Goal: Task Accomplishment & Management: Use online tool/utility

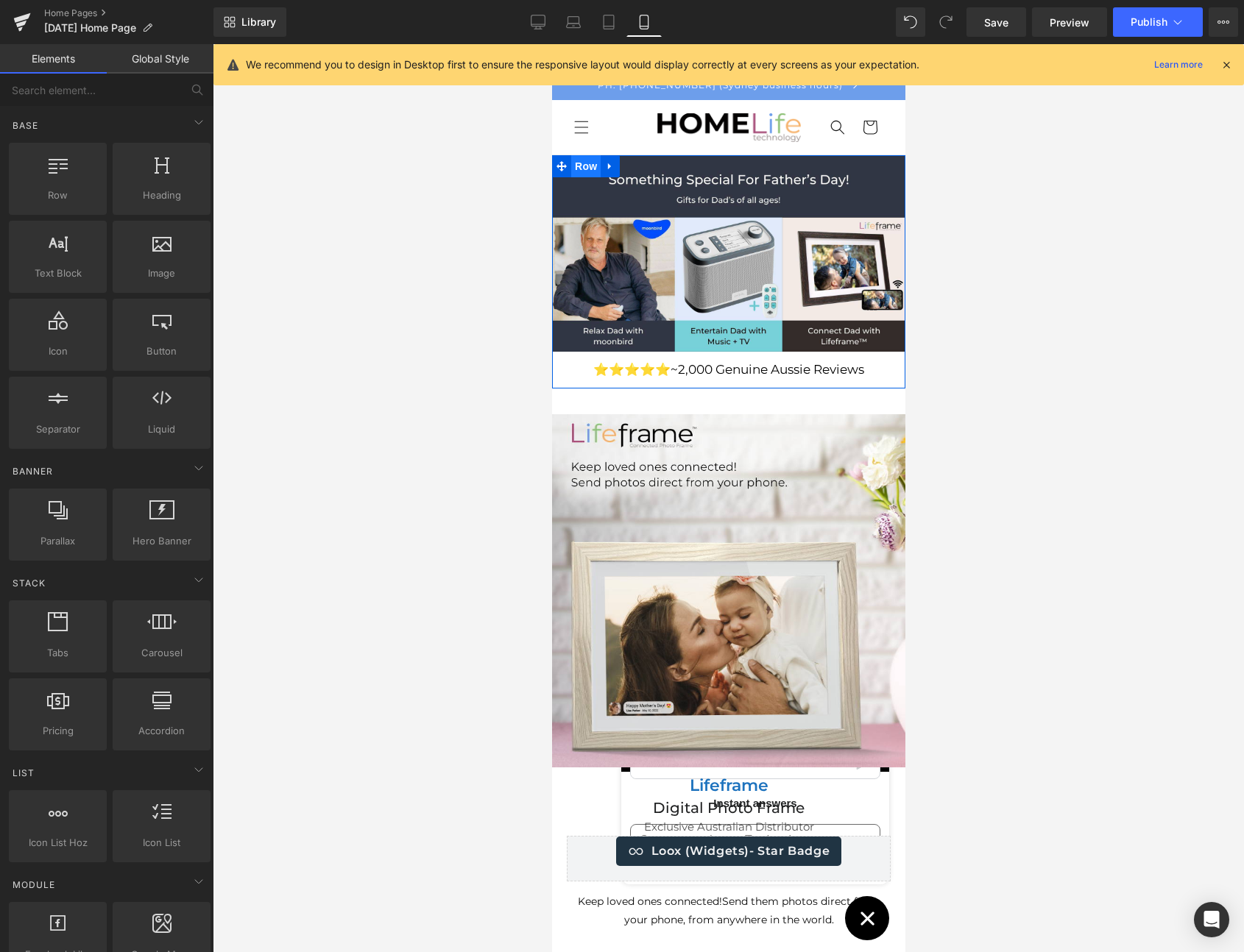
click at [581, 166] on span "Row" at bounding box center [585, 166] width 29 height 22
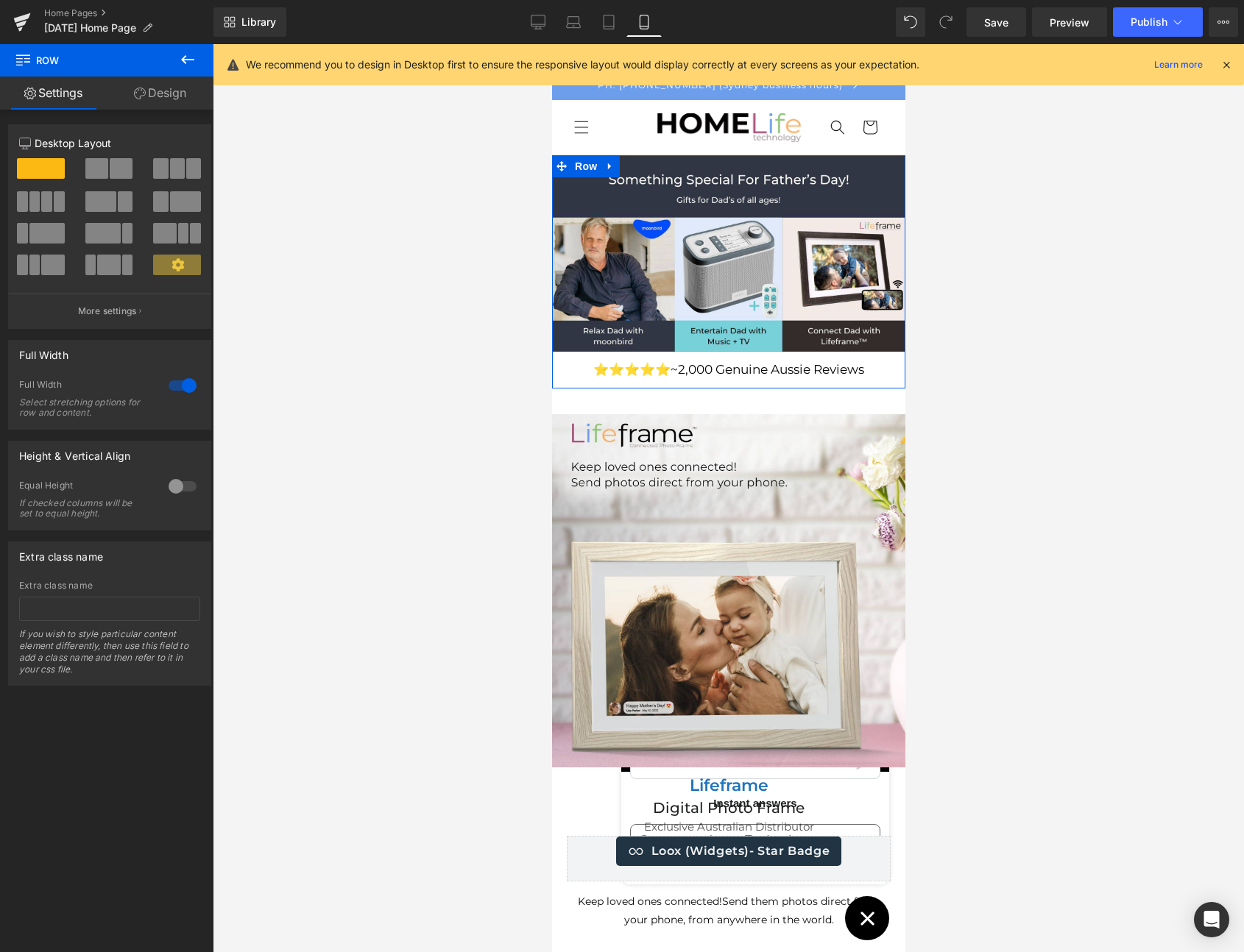
click at [172, 385] on div at bounding box center [183, 385] width 35 height 24
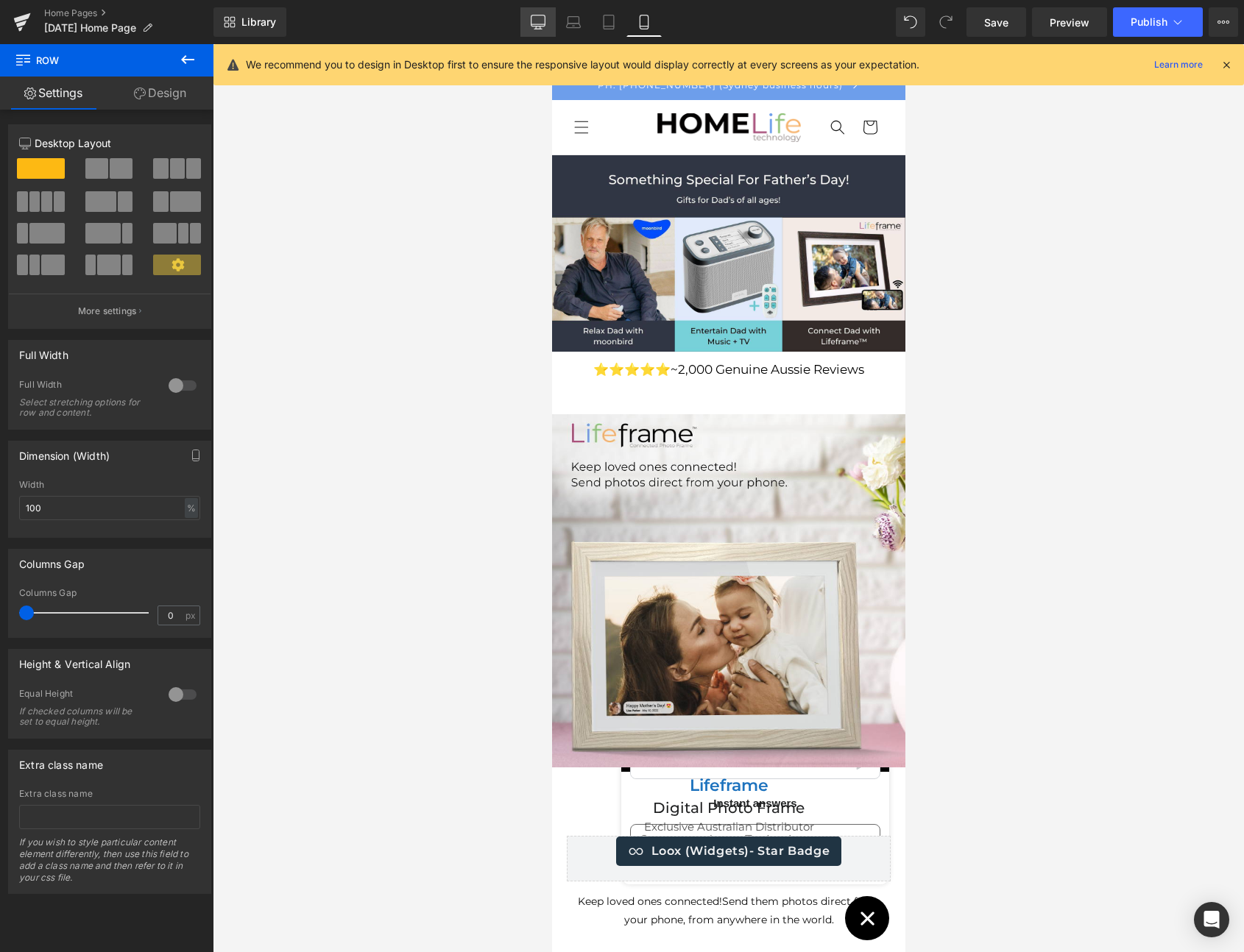
click at [538, 19] on icon at bounding box center [538, 22] width 15 height 15
type input "1200"
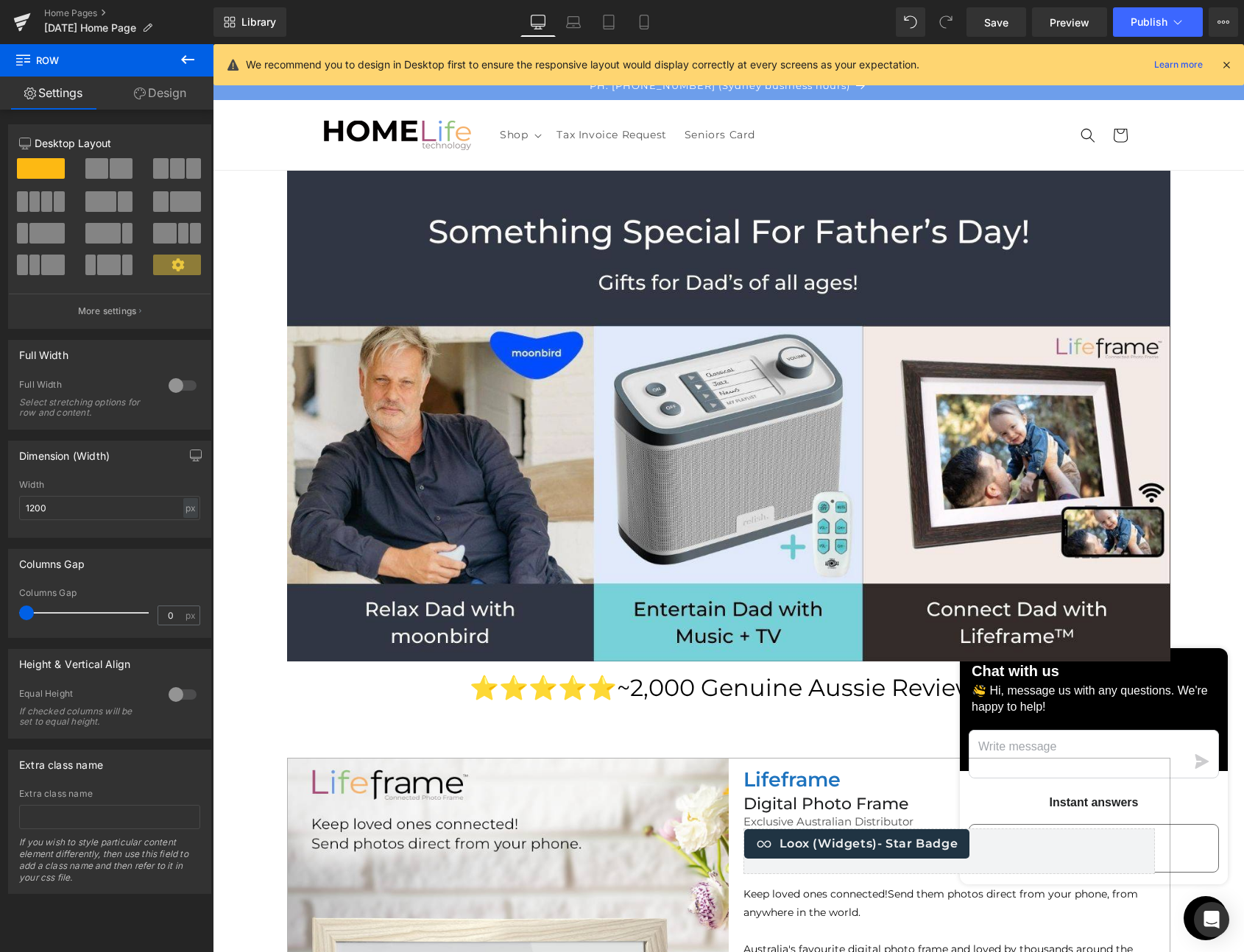
drag, startPoint x: 991, startPoint y: 26, endPoint x: 990, endPoint y: 5, distance: 21.0
click at [991, 26] on span "Save" at bounding box center [996, 22] width 24 height 15
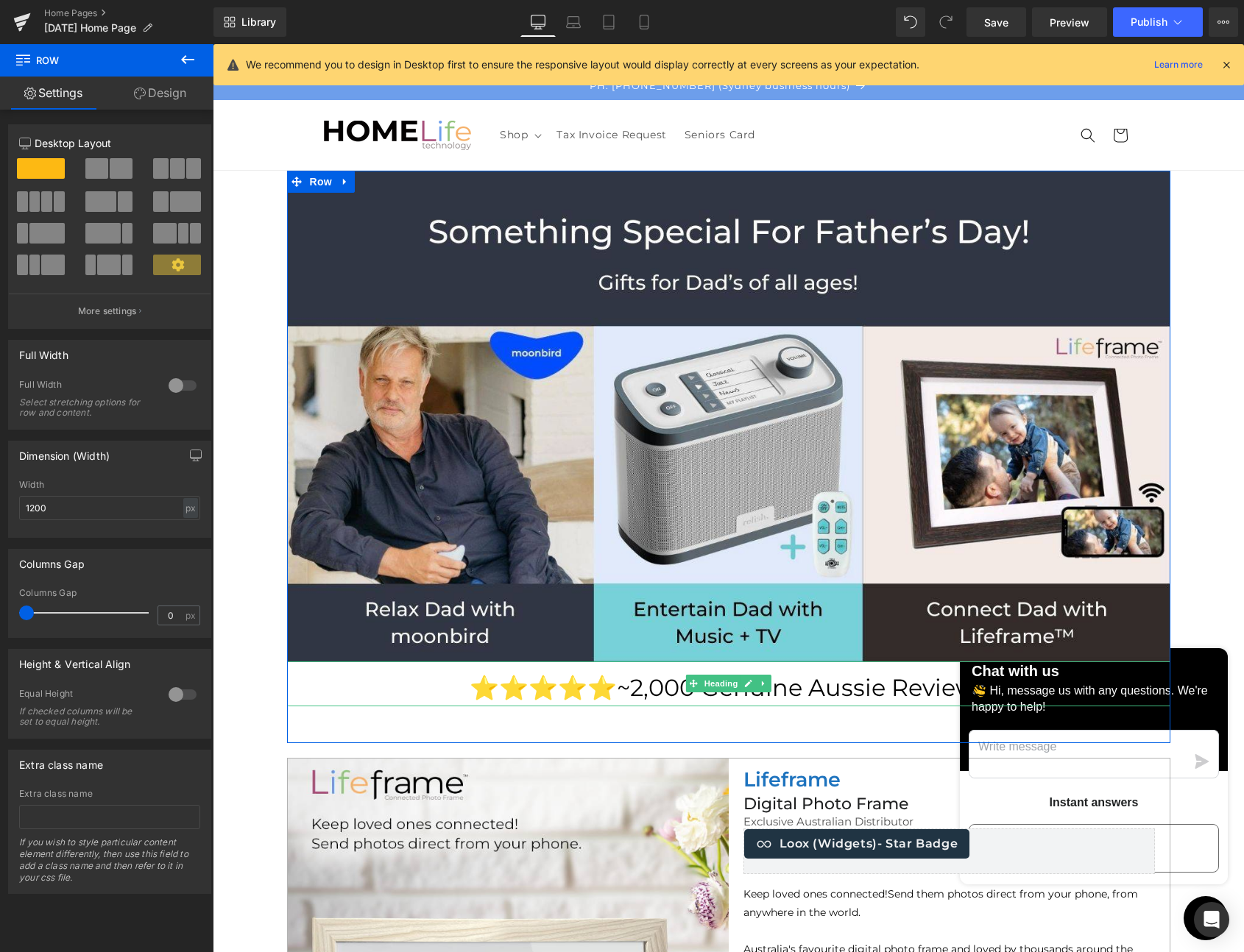
click at [635, 685] on span "~2,000 Genuine Aussie Reviews" at bounding box center [802, 687] width 371 height 28
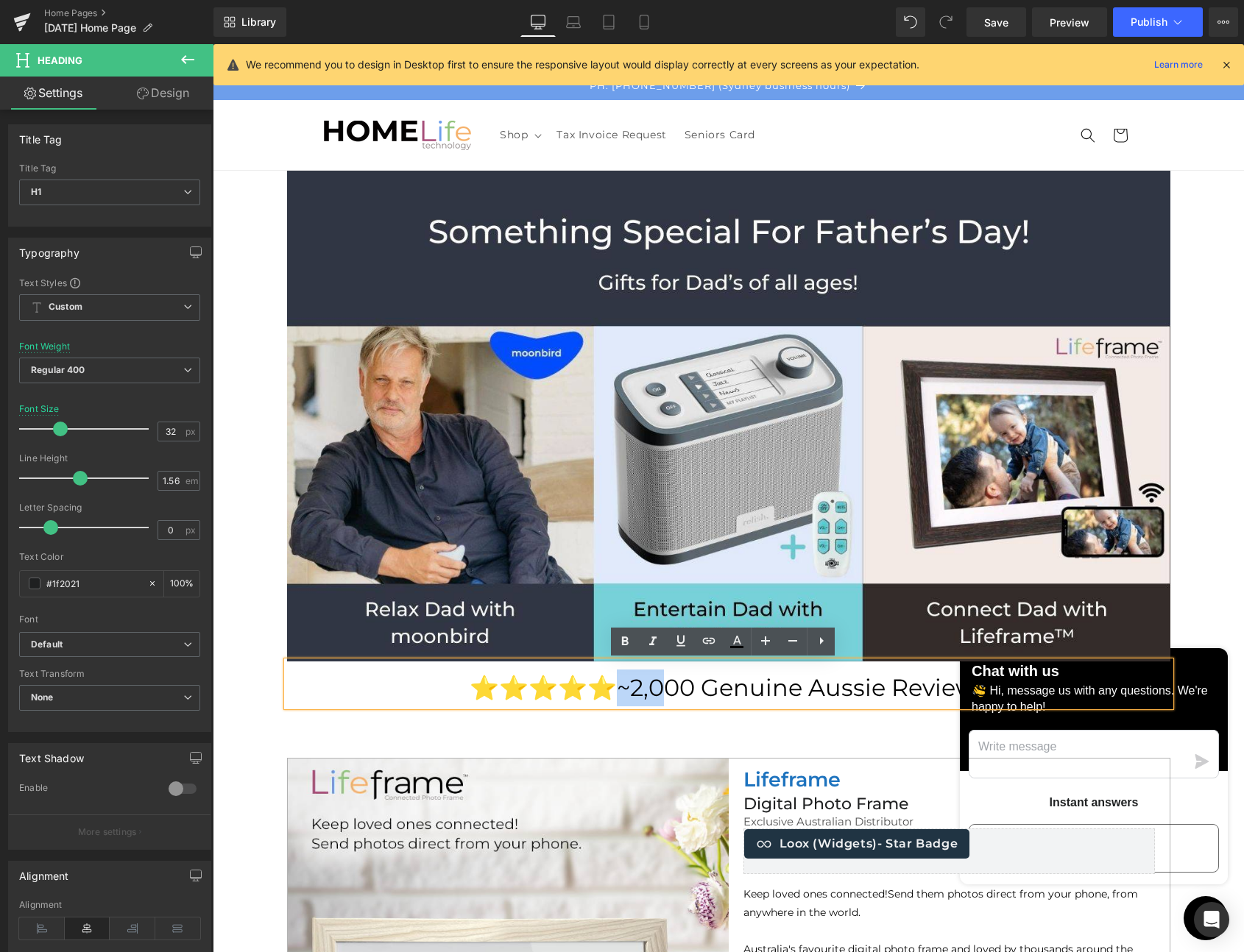
drag, startPoint x: 623, startPoint y: 685, endPoint x: 605, endPoint y: 687, distance: 18.1
click at [617, 687] on span "~2,000 Genuine Aussie Reviews" at bounding box center [802, 687] width 371 height 28
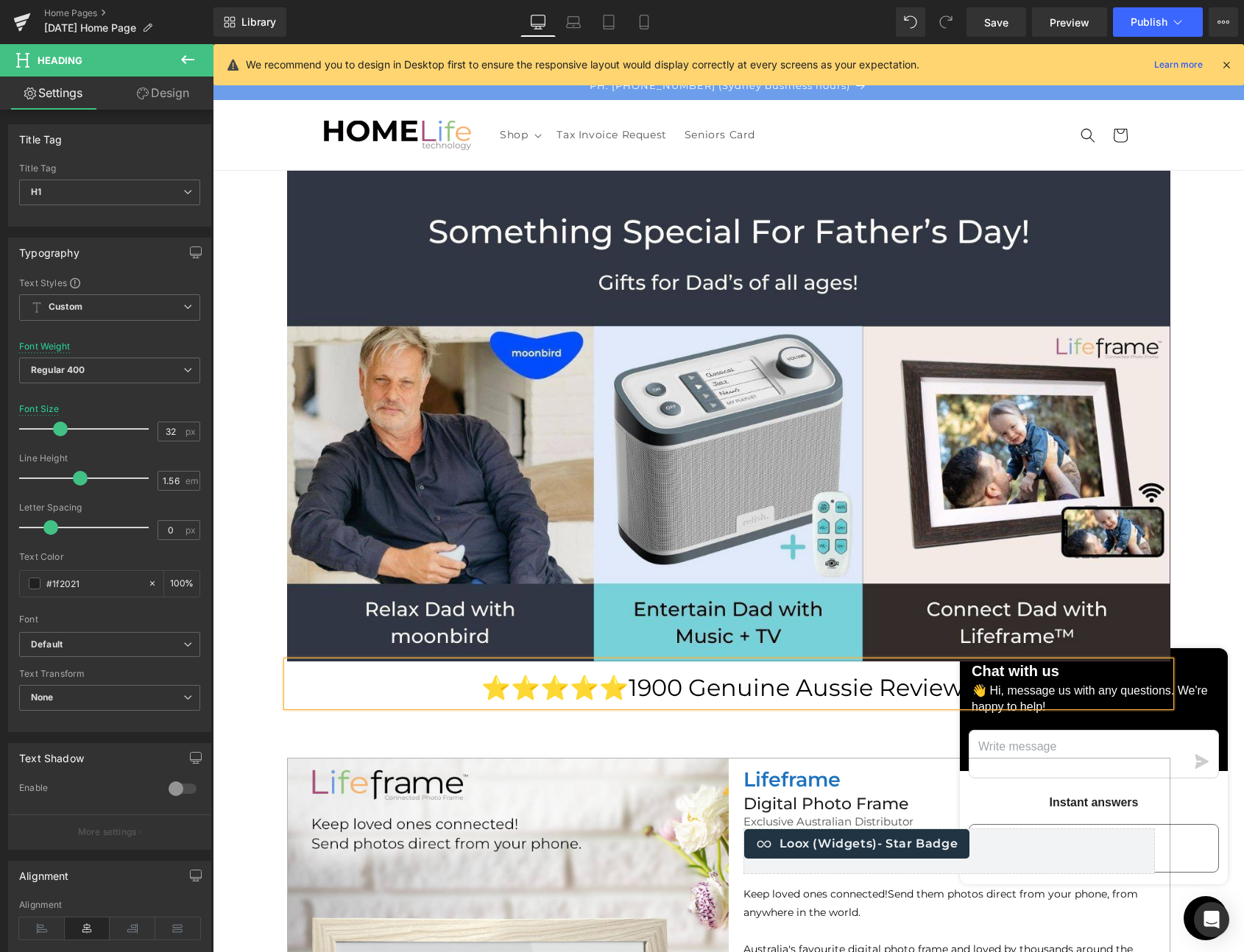
click at [665, 683] on span "1900 Genuine Aussie Reviews" at bounding box center [802, 687] width 346 height 28
click at [622, 687] on span "1900+ Genuine Aussie Reviews" at bounding box center [802, 687] width 360 height 28
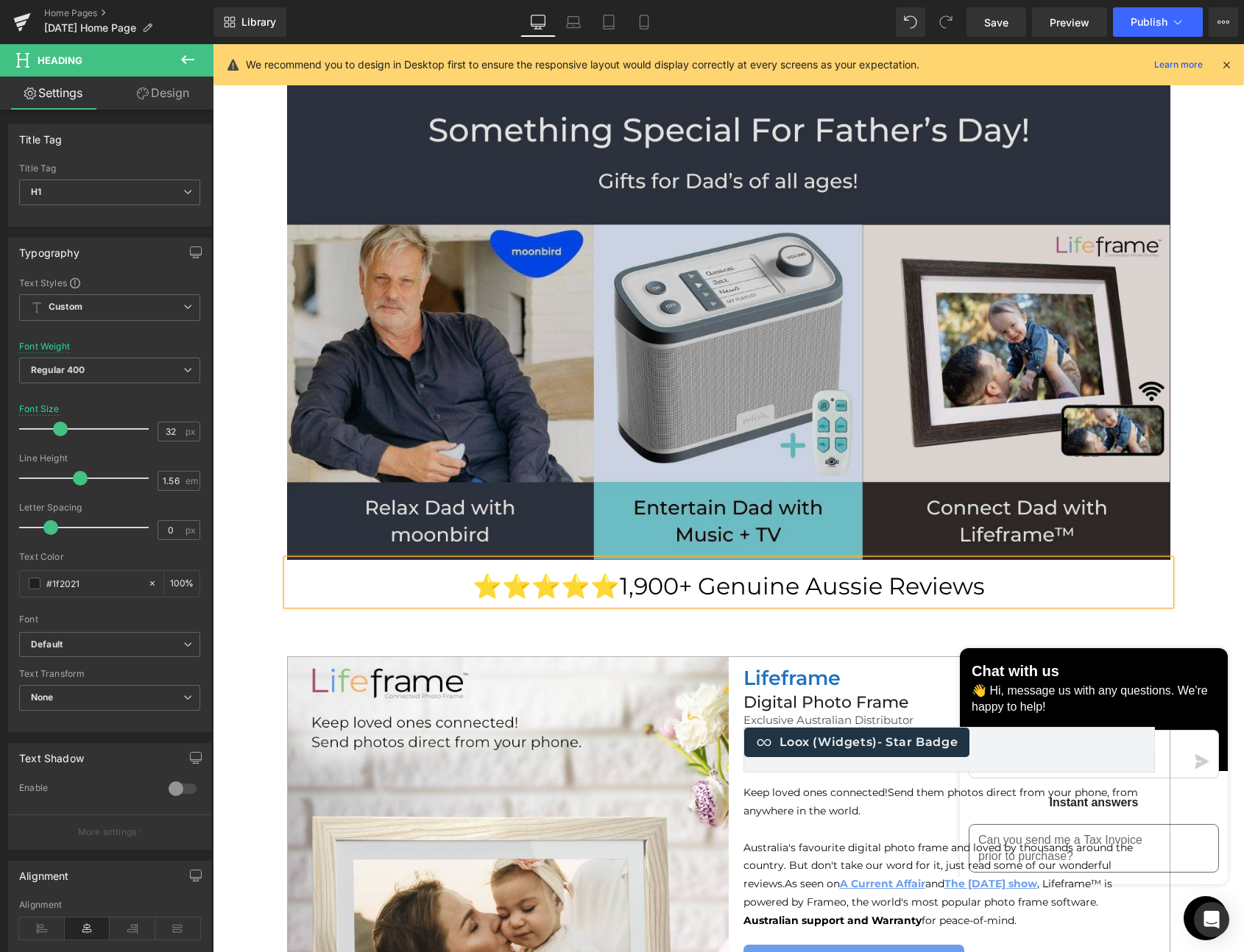
scroll to position [102, 0]
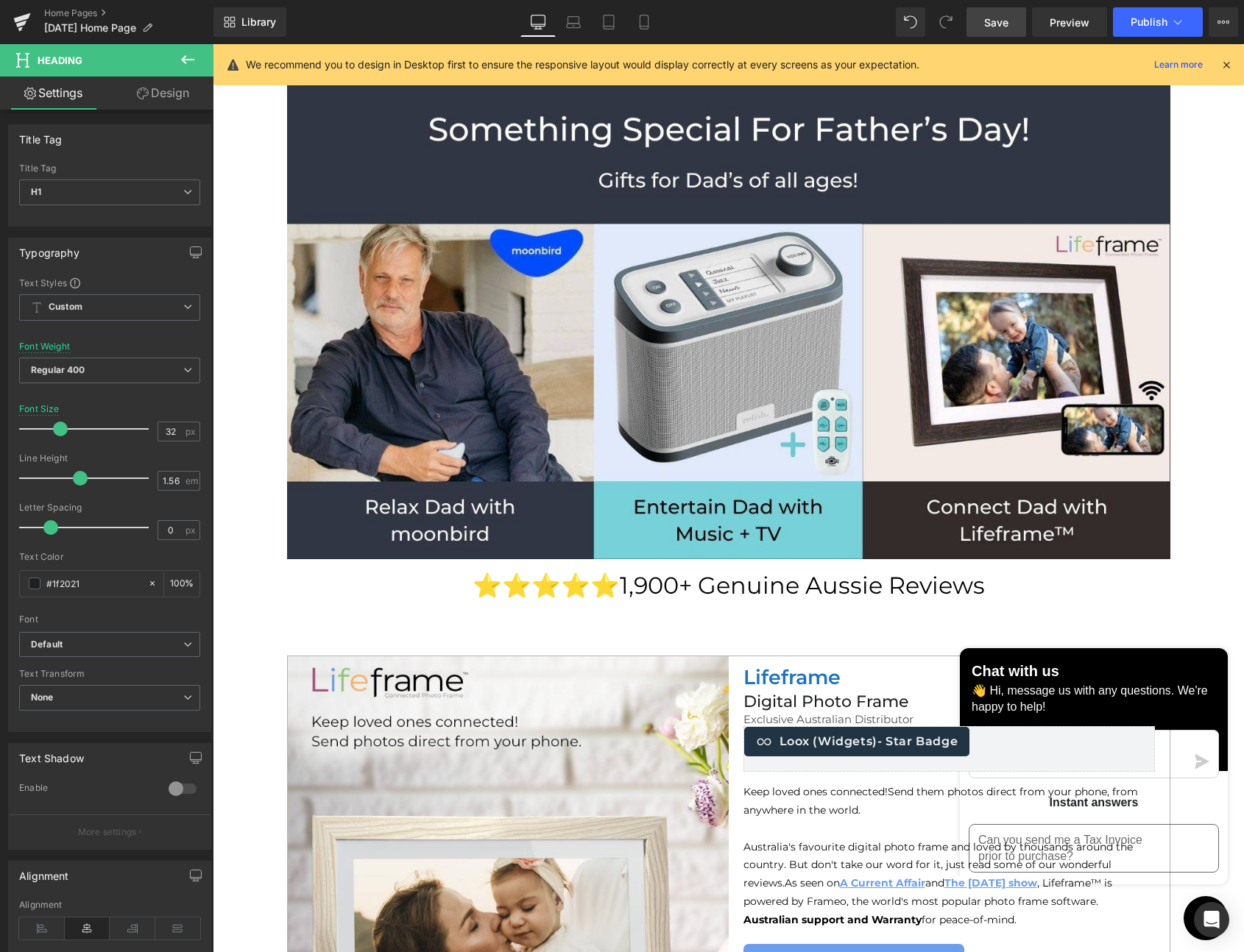
click at [1007, 20] on span "Save" at bounding box center [996, 22] width 24 height 15
click at [1159, 18] on span "Publish" at bounding box center [1149, 21] width 37 height 12
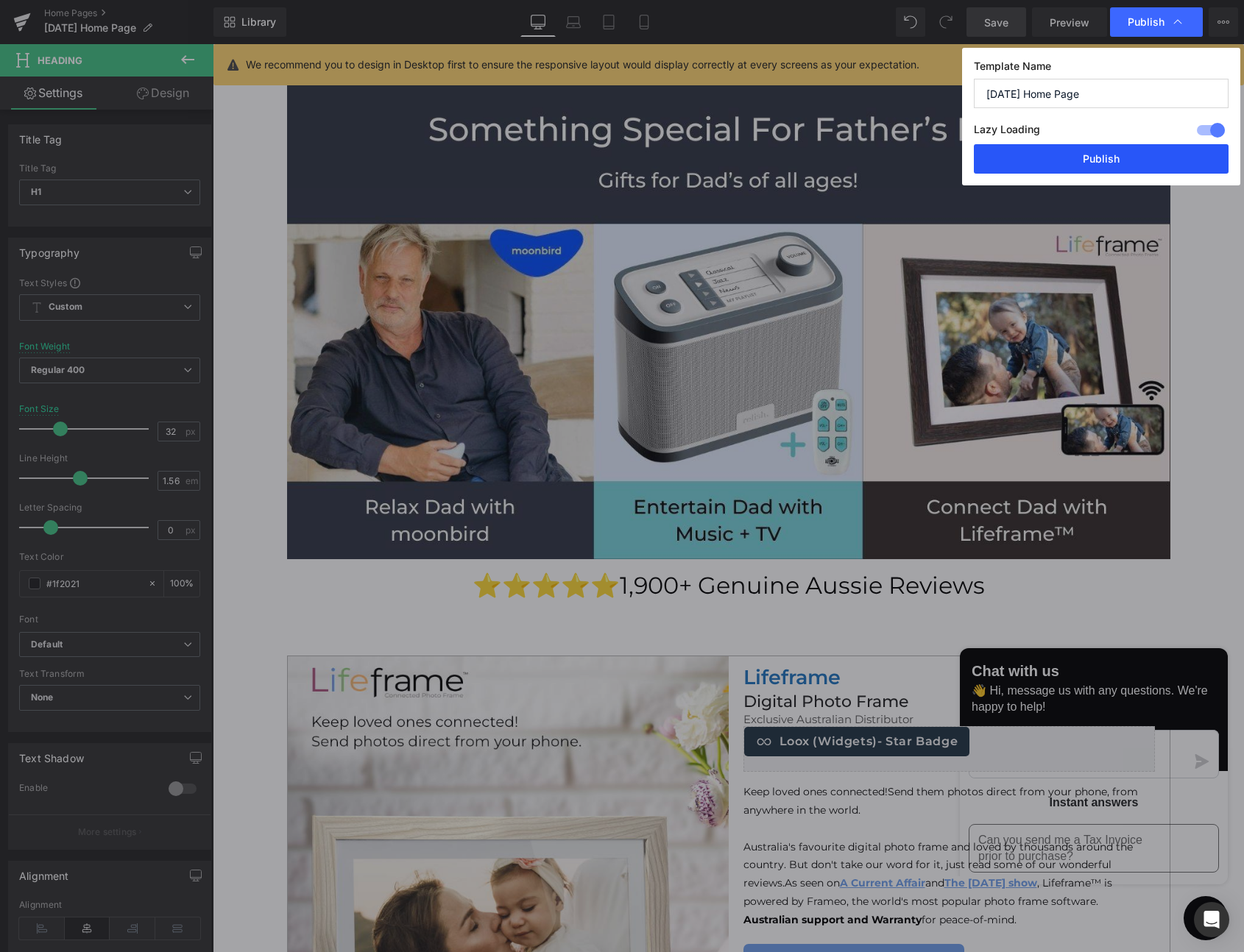
click at [1103, 156] on button "Publish" at bounding box center [1100, 159] width 254 height 29
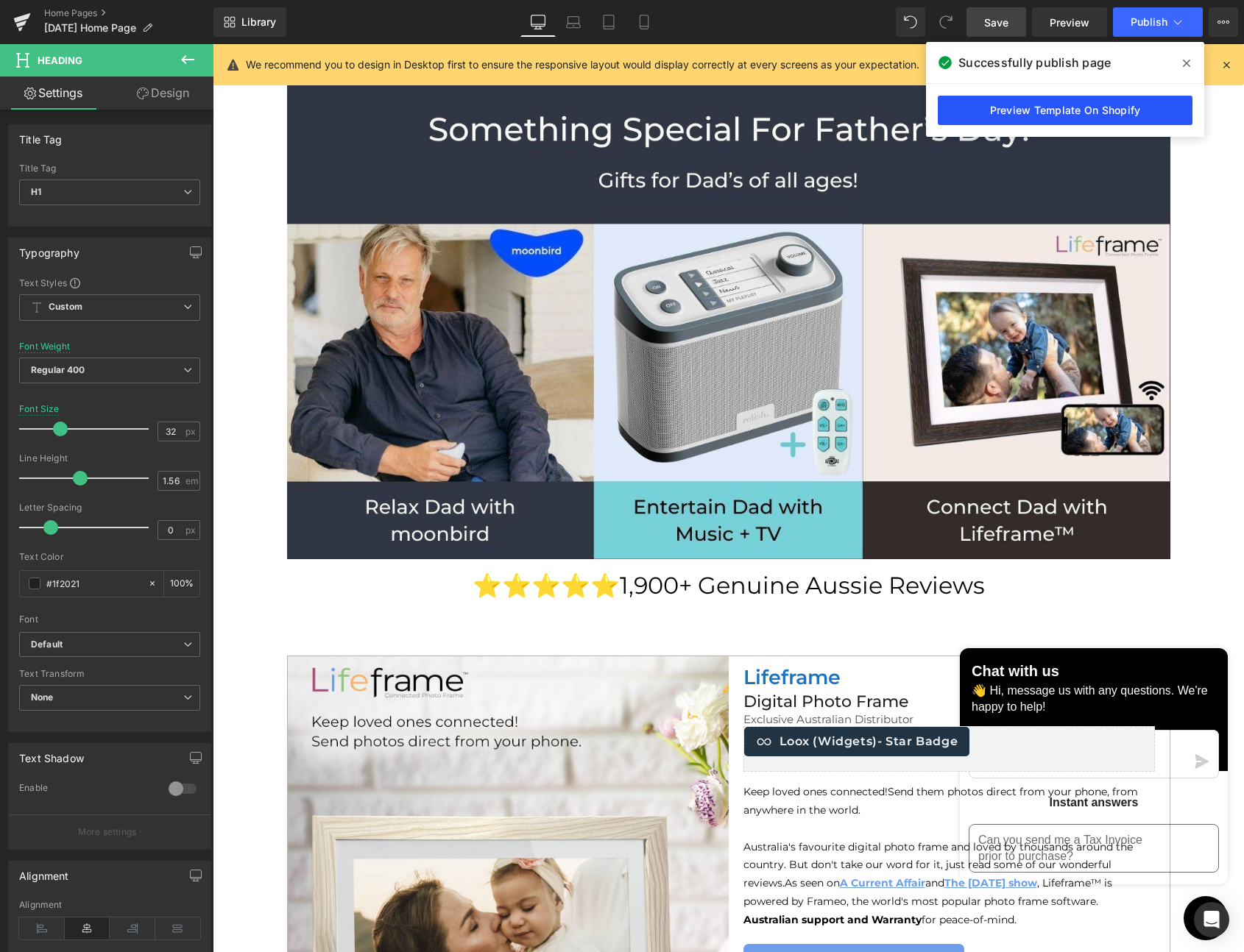
click at [1052, 111] on link "Preview Template On Shopify" at bounding box center [1064, 110] width 254 height 29
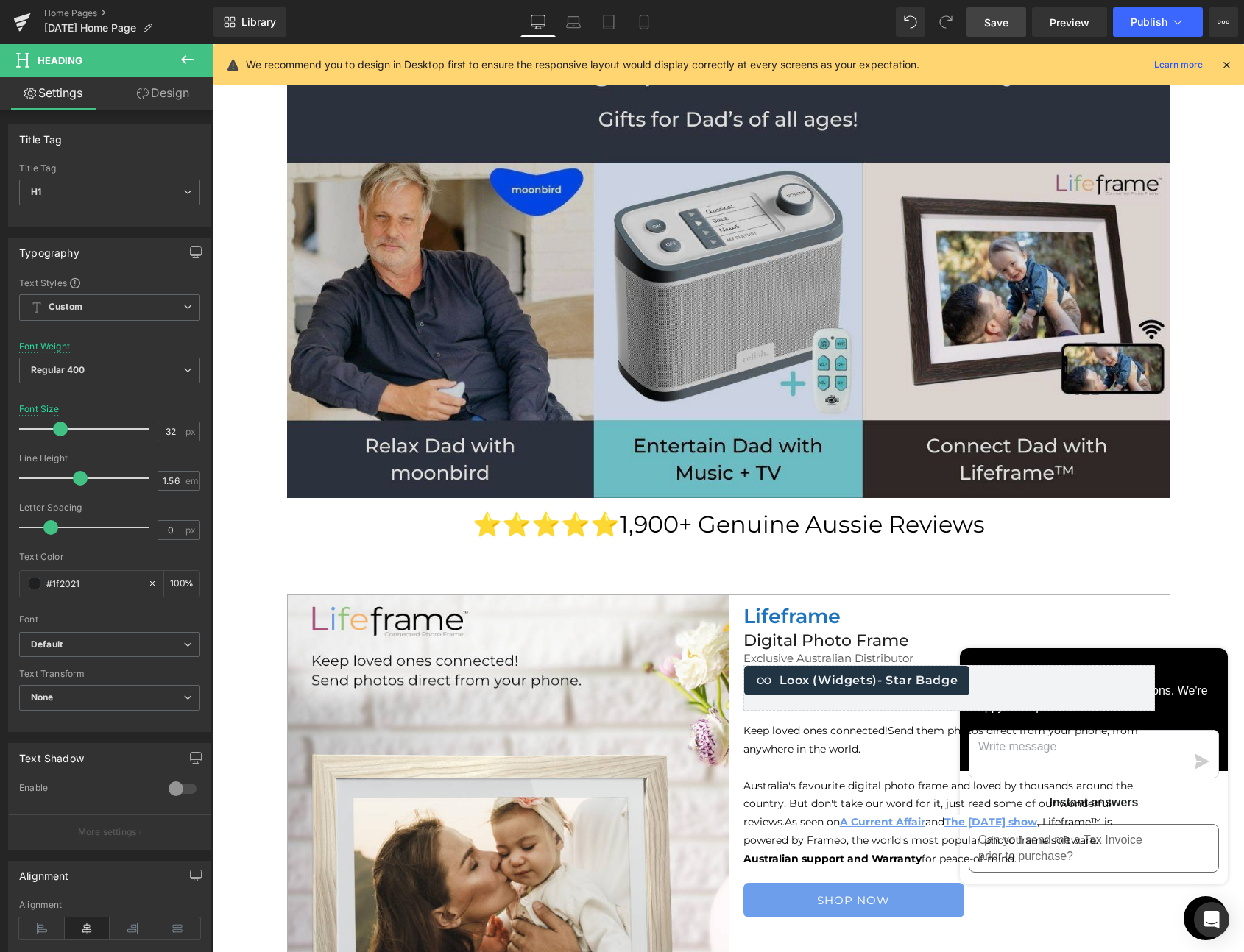
scroll to position [0, 0]
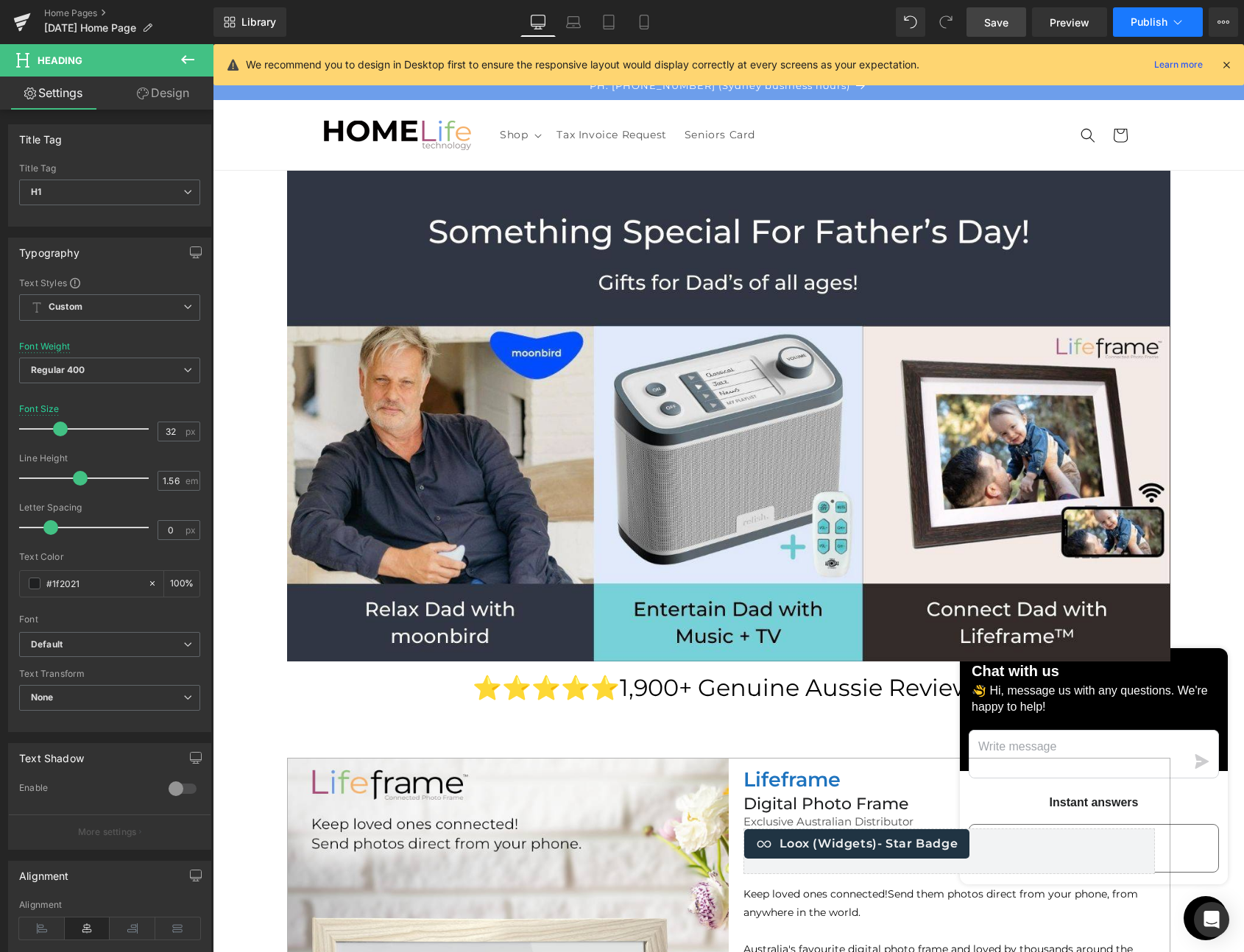
click at [1182, 27] on icon at bounding box center [1178, 22] width 15 height 15
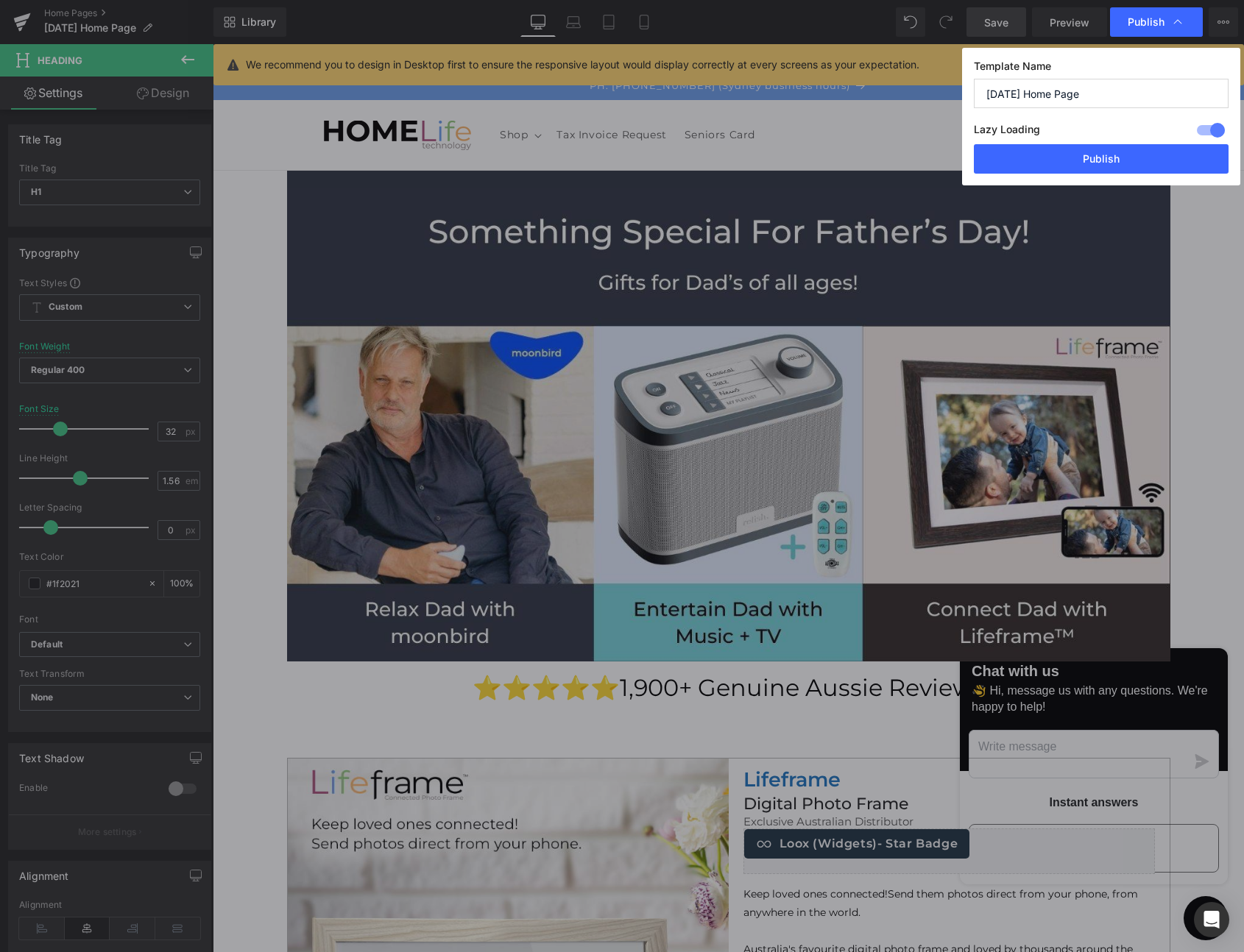
click at [1199, 127] on div at bounding box center [1211, 130] width 35 height 24
drag, startPoint x: 1108, startPoint y: 159, endPoint x: 897, endPoint y: 114, distance: 215.7
click at [1108, 159] on button "Publish" at bounding box center [1100, 159] width 254 height 29
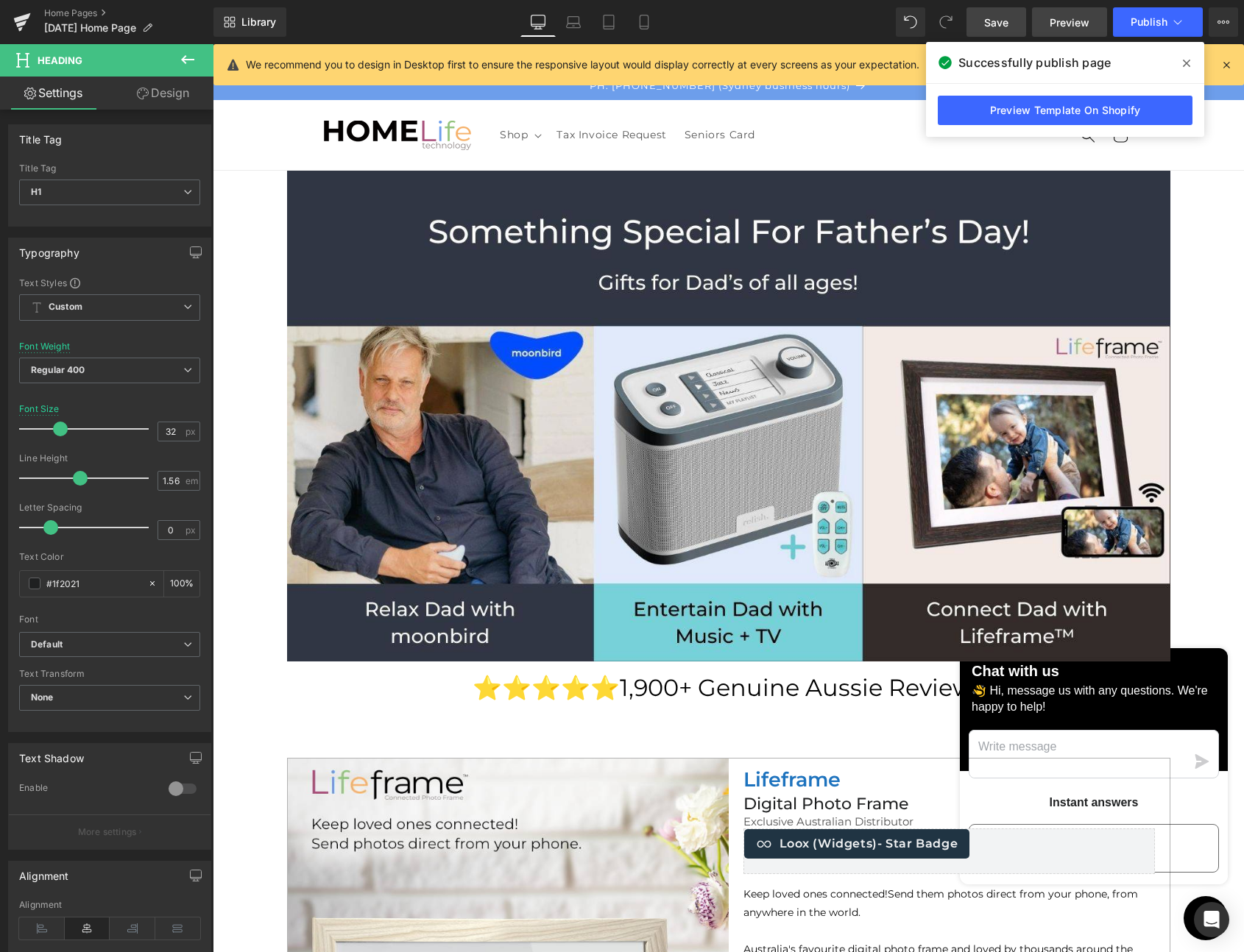
click at [1077, 23] on span "Preview" at bounding box center [1069, 22] width 40 height 15
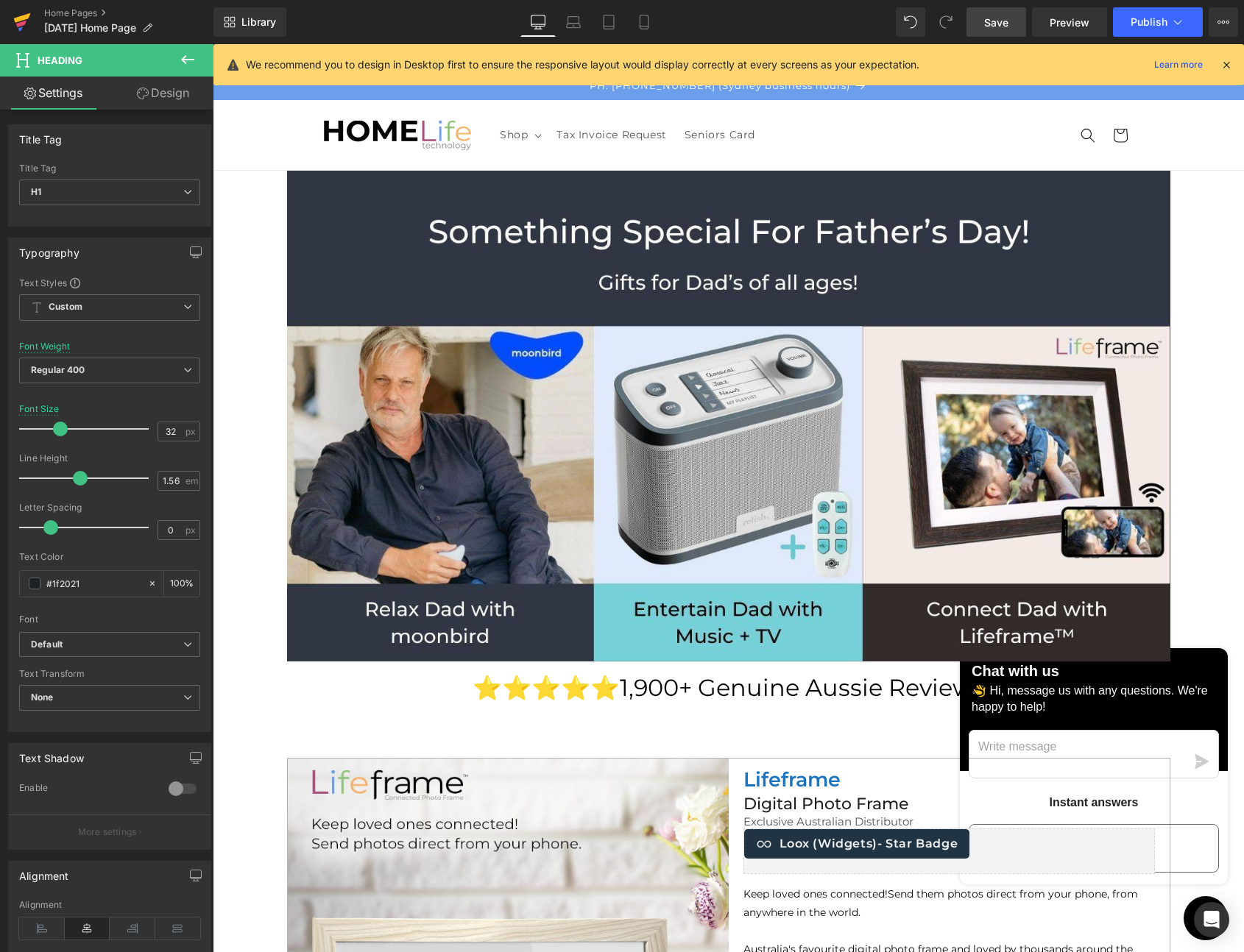
click at [25, 15] on icon at bounding box center [22, 18] width 17 height 10
